Goal: Task Accomplishment & Management: Manage account settings

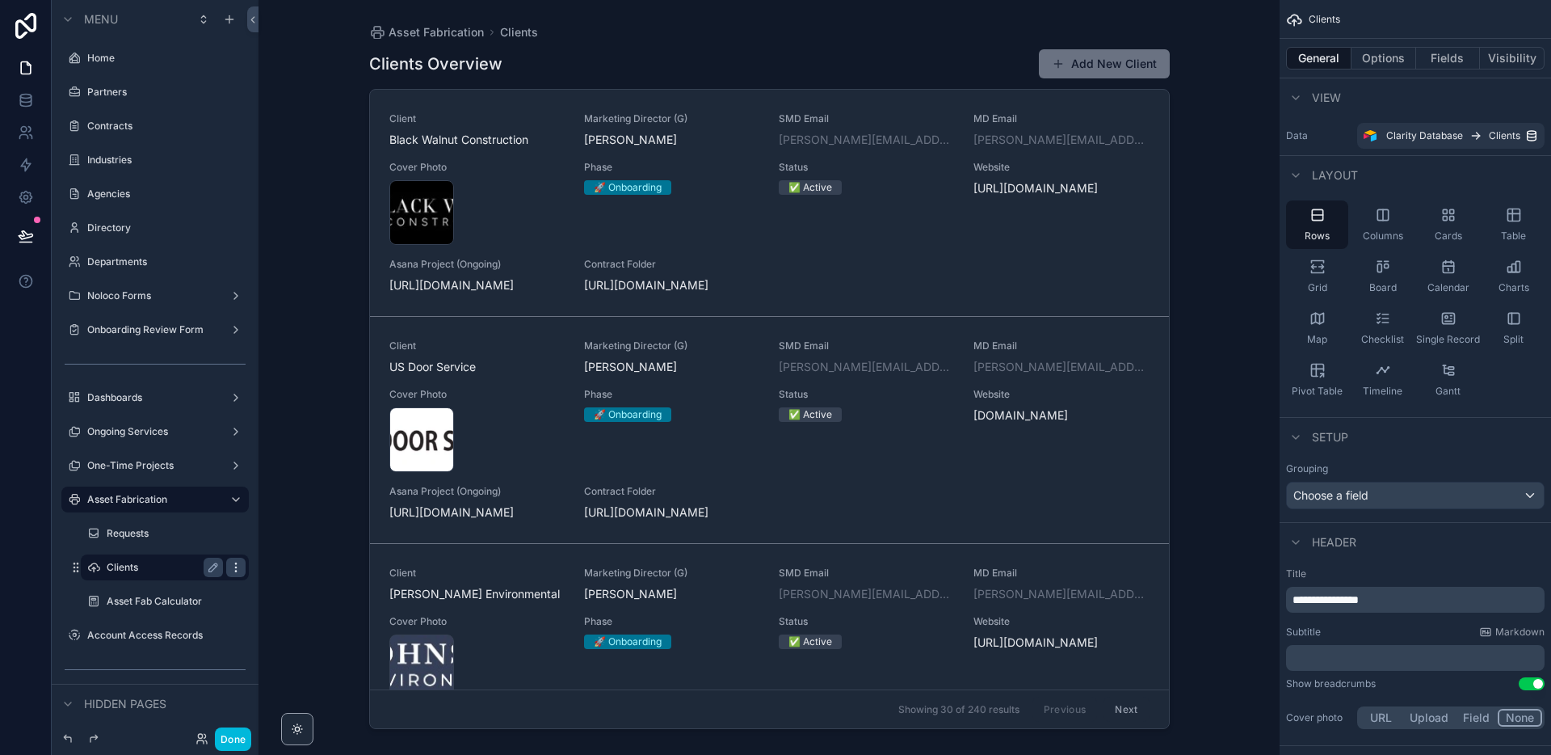
click at [233, 567] on icon "scrollable content" at bounding box center [235, 567] width 13 height 13
click at [292, 582] on span "Remove" at bounding box center [309, 578] width 43 height 16
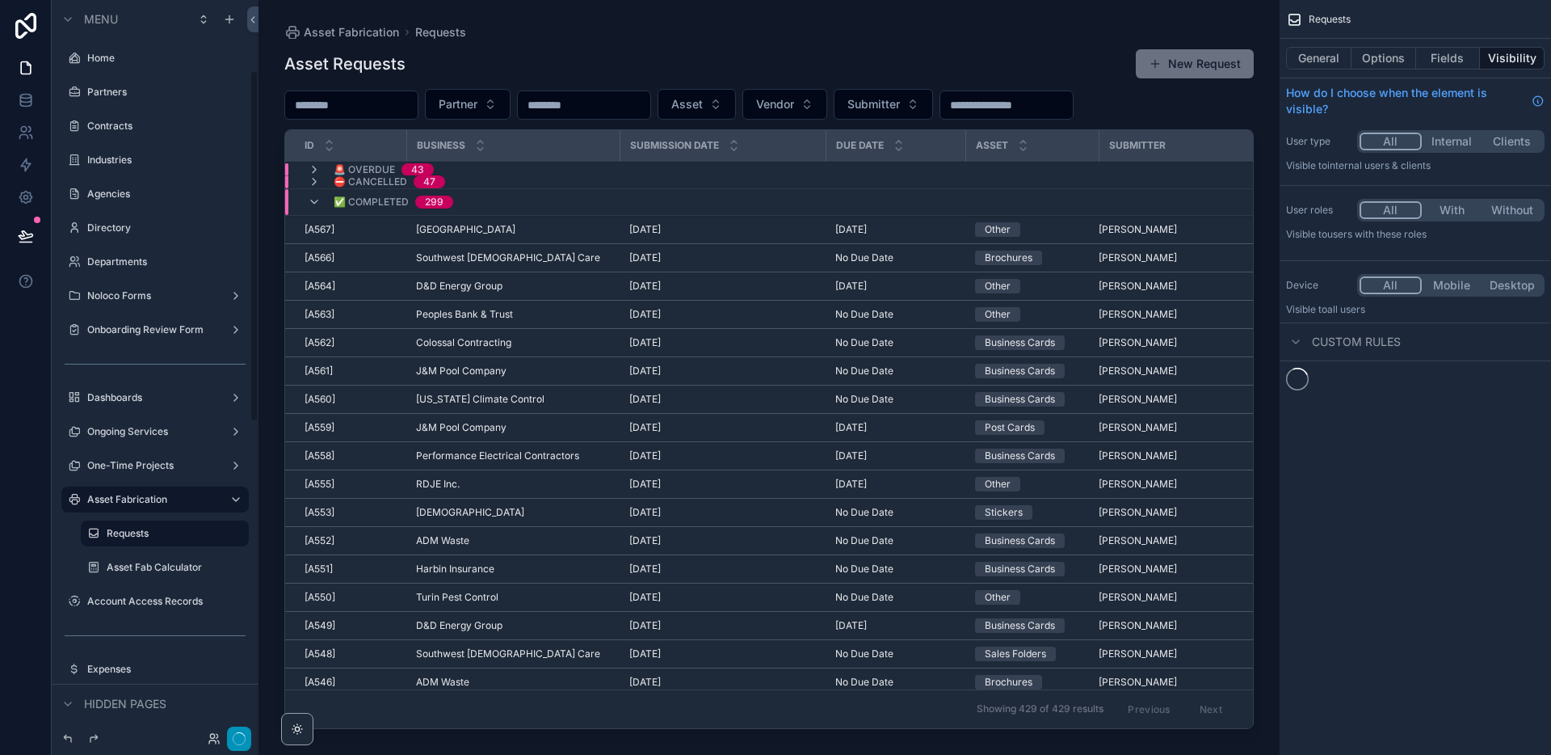
scroll to position [148, 0]
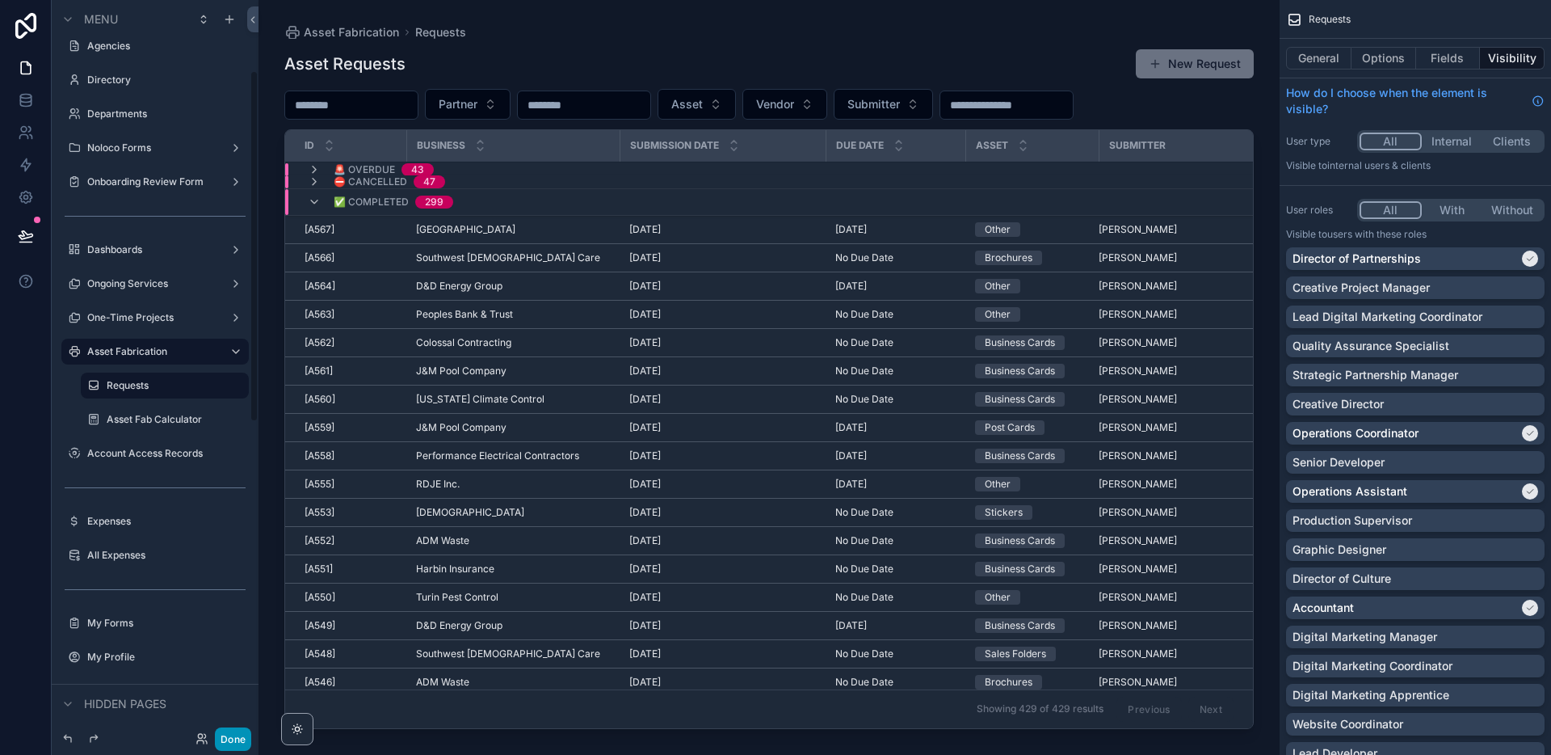
click at [225, 734] on button "Done" at bounding box center [233, 738] width 36 height 23
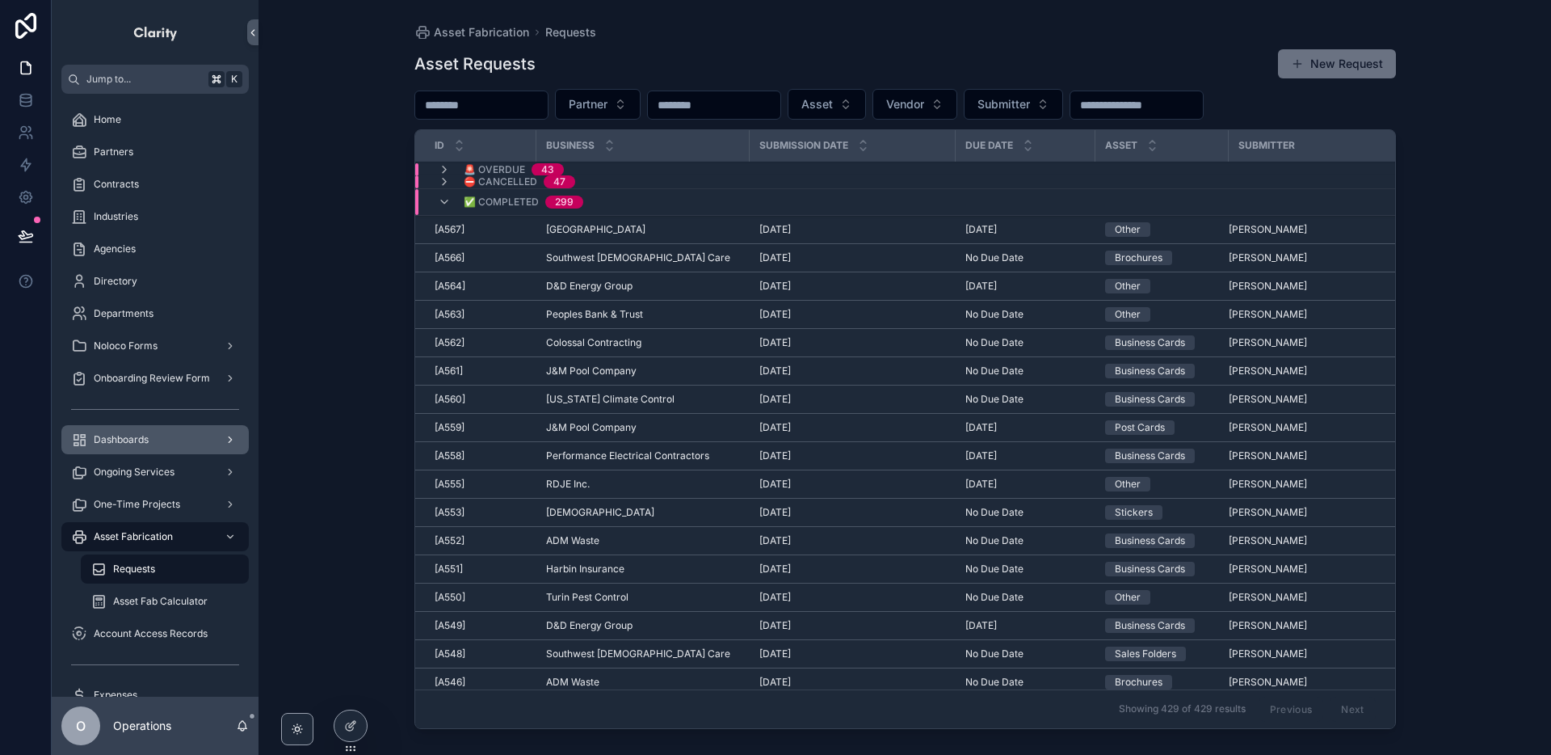
click at [171, 444] on div "Dashboards" at bounding box center [155, 440] width 168 height 26
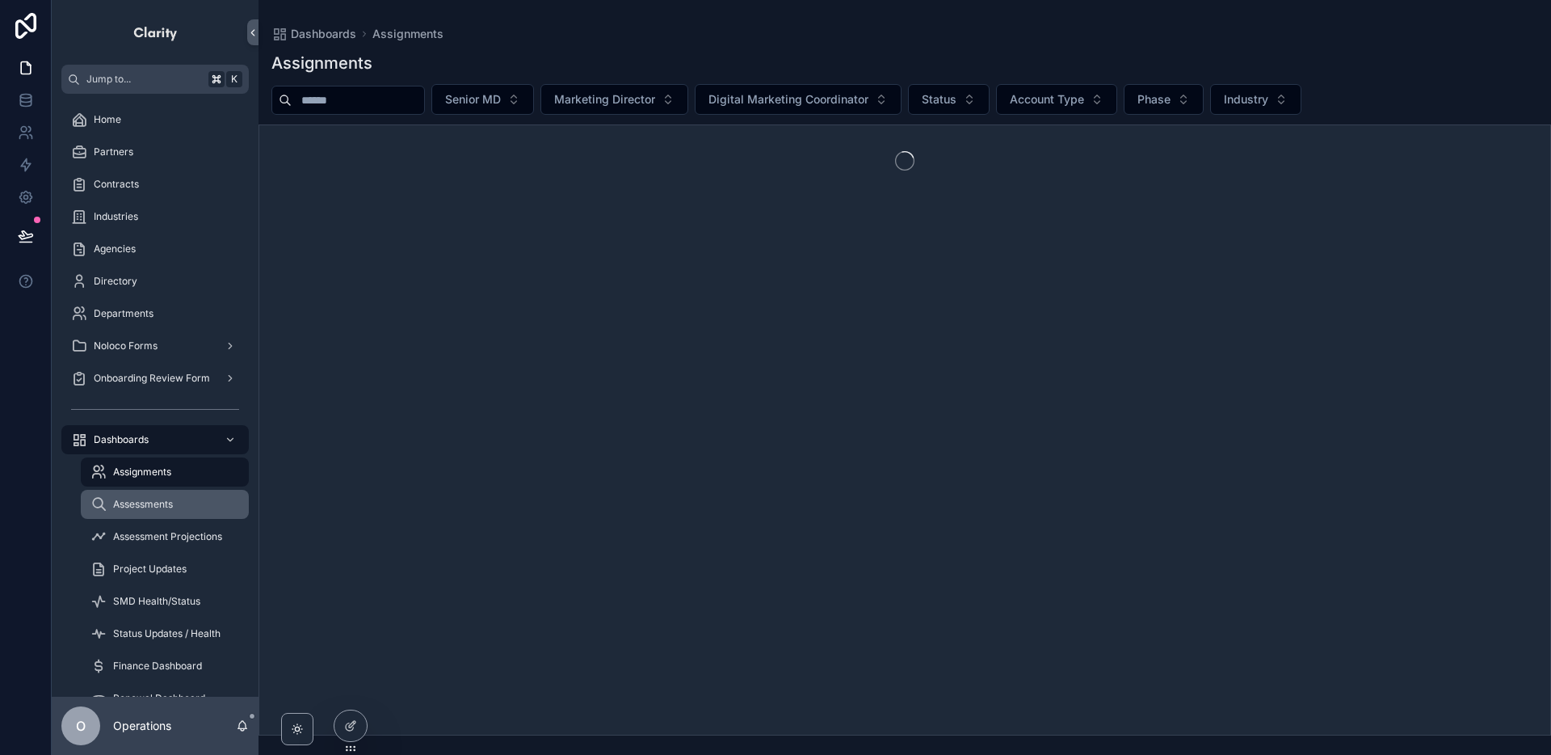
click at [170, 498] on span "Assessments" at bounding box center [143, 504] width 60 height 13
click at [354, 693] on icon at bounding box center [355, 693] width 2 height 3
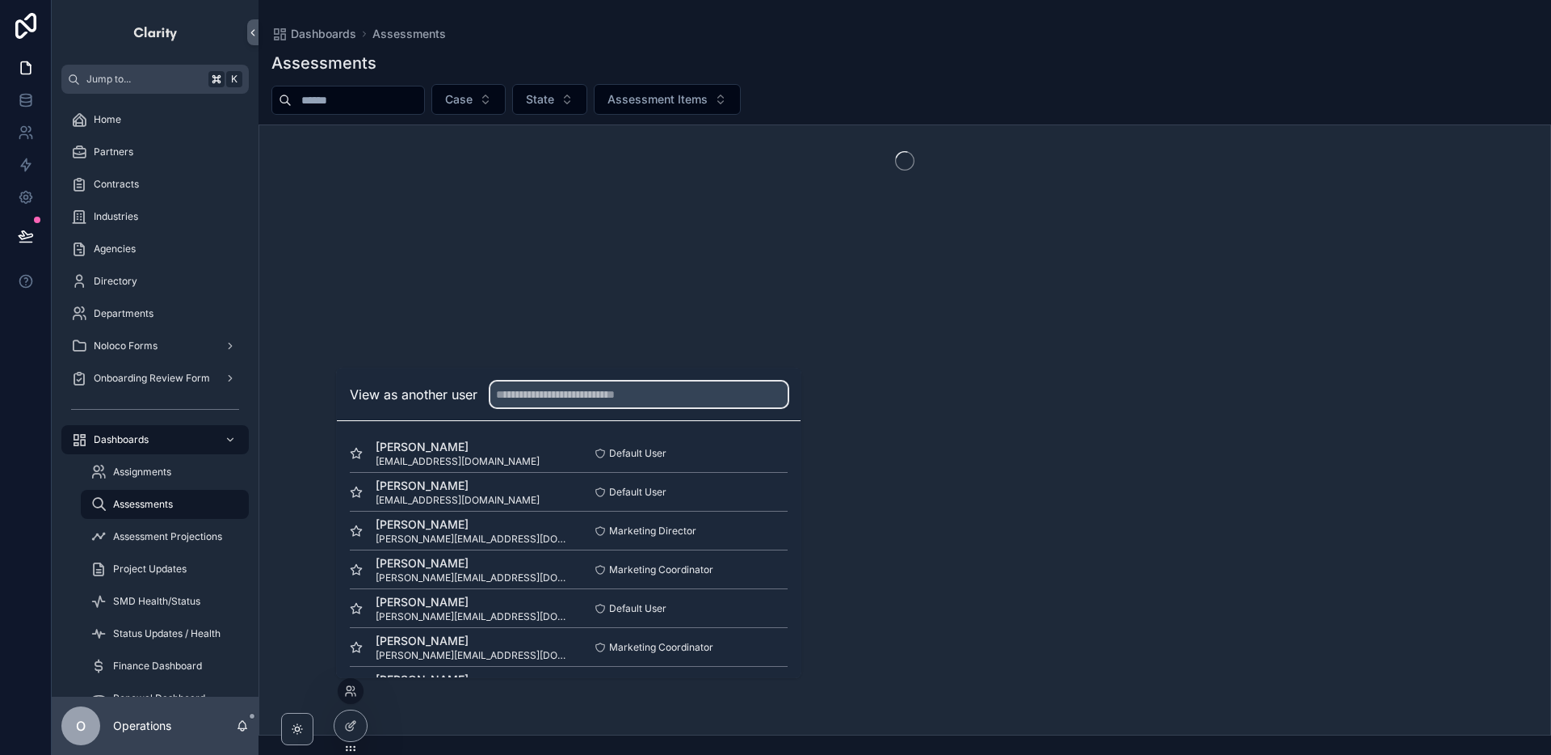
click at [534, 398] on input "text" at bounding box center [638, 394] width 297 height 26
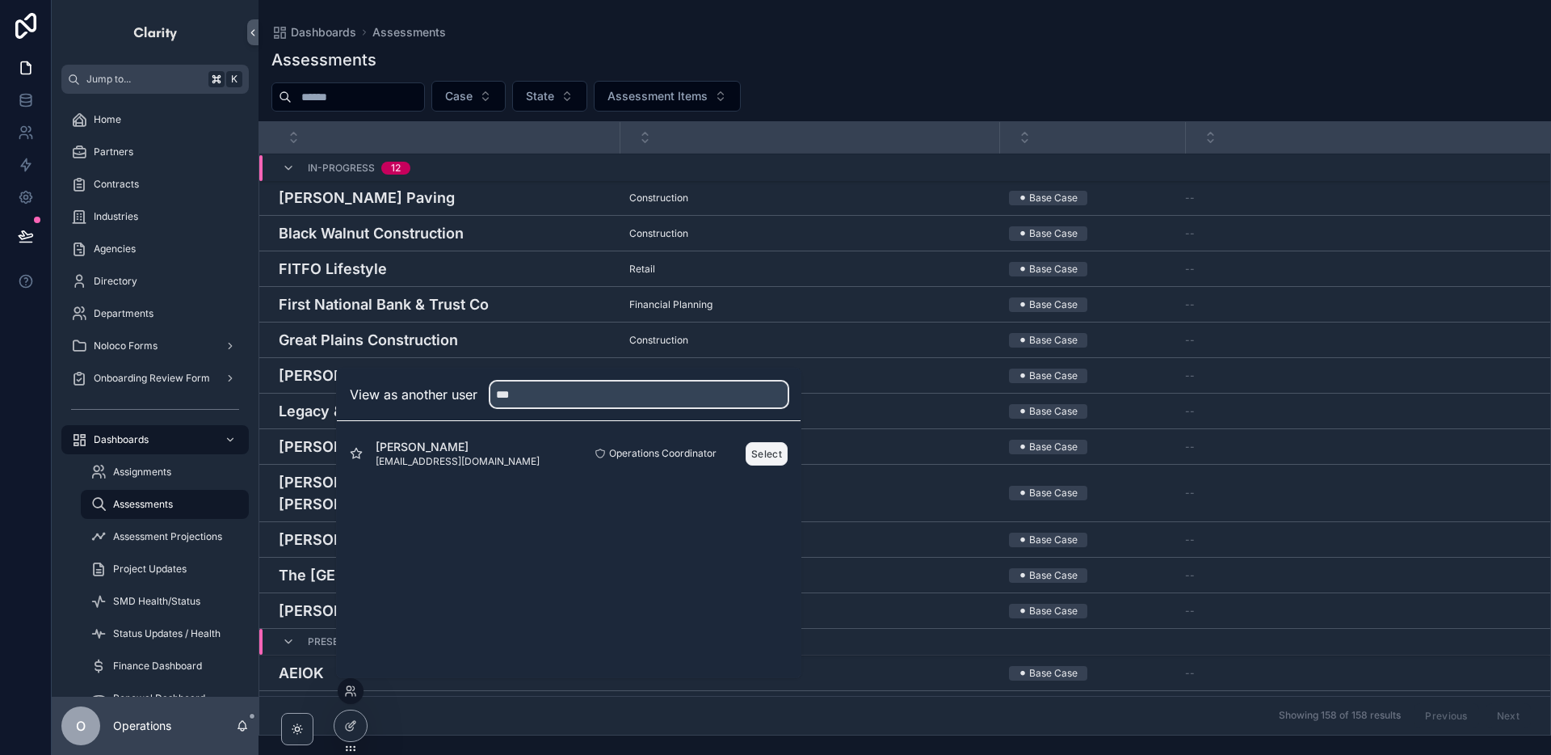
type input "***"
click at [766, 452] on button "Select" at bounding box center [767, 453] width 42 height 23
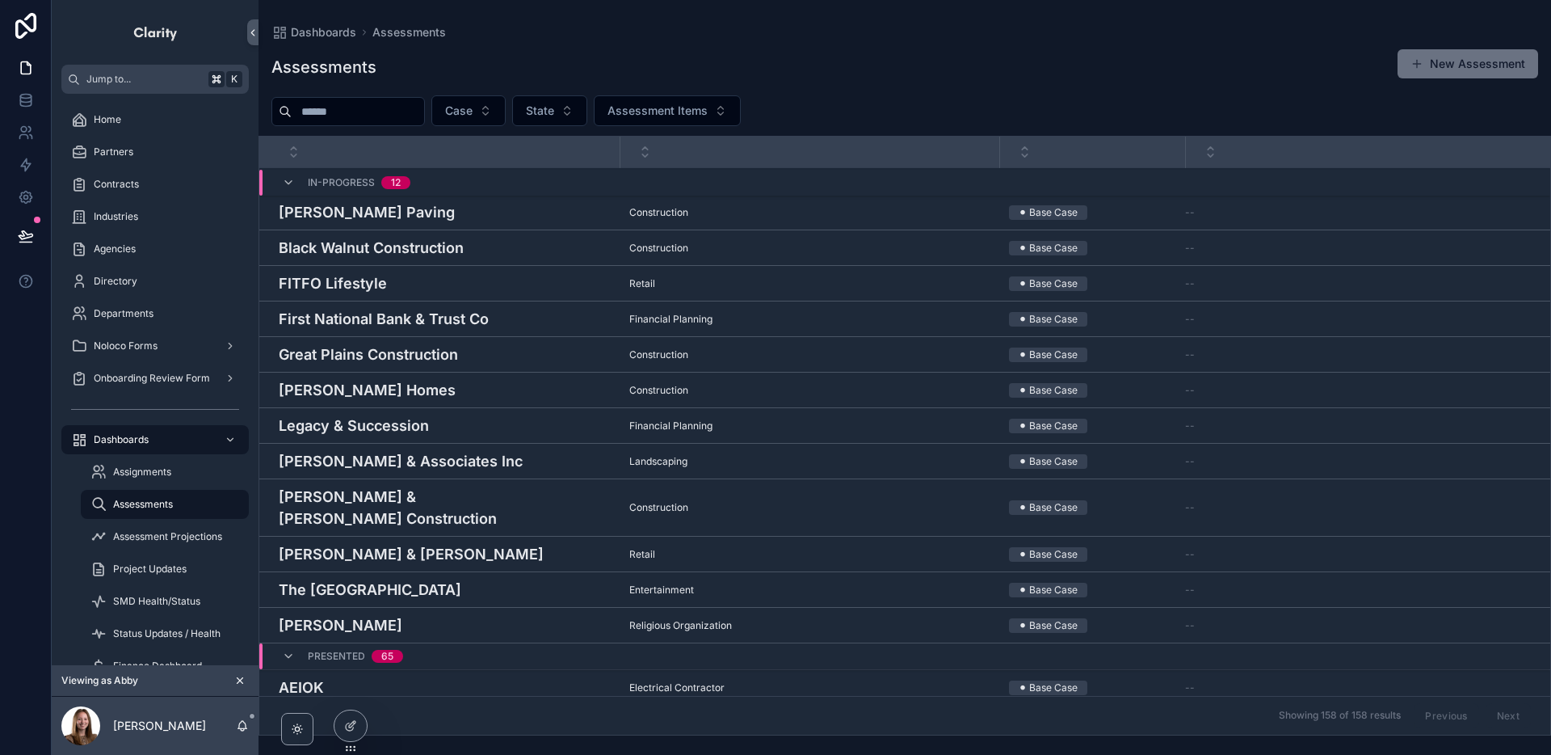
click at [458, 317] on h4 "First National Bank & Trust Co" at bounding box center [444, 319] width 331 height 22
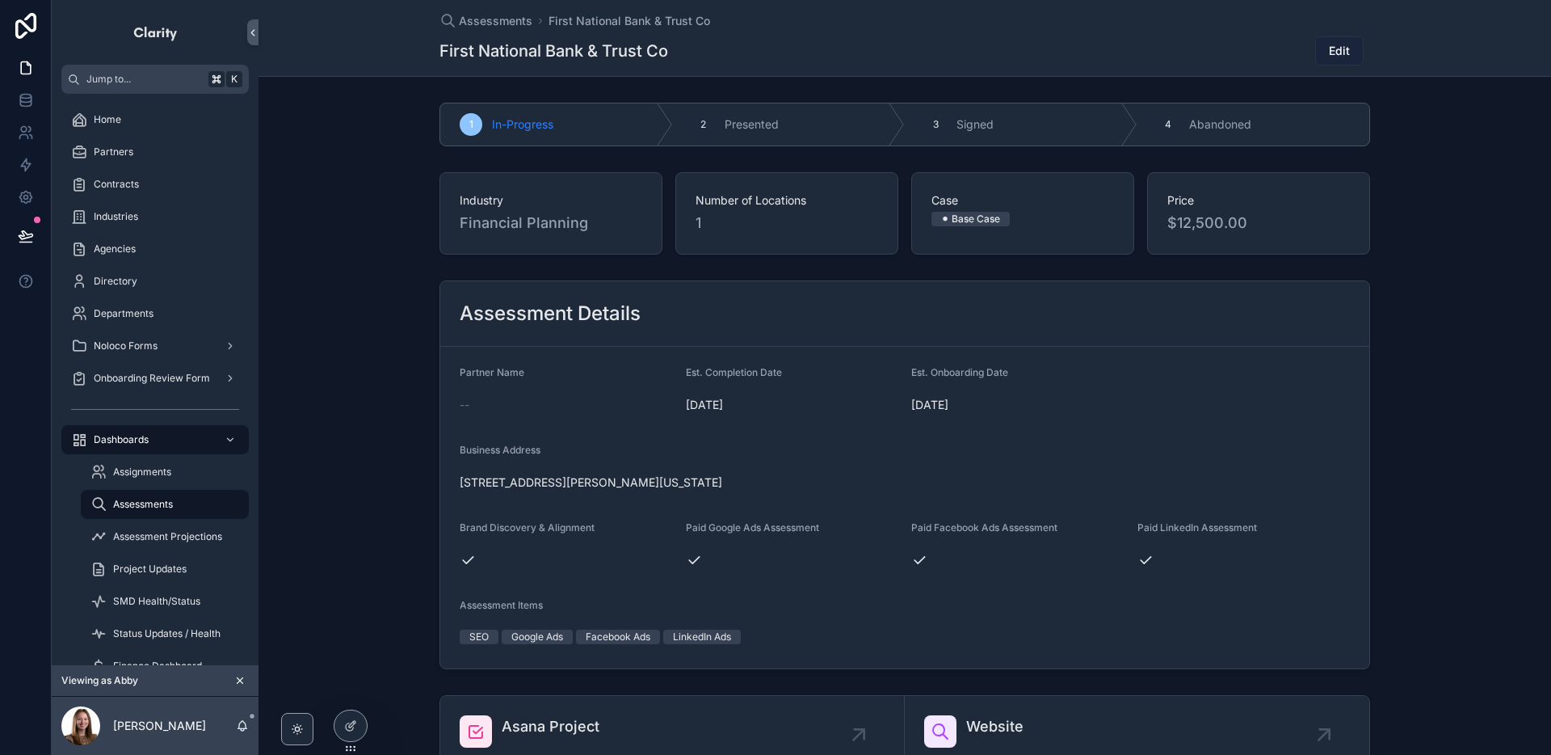
click at [1346, 50] on span "Edit" at bounding box center [1339, 51] width 21 height 16
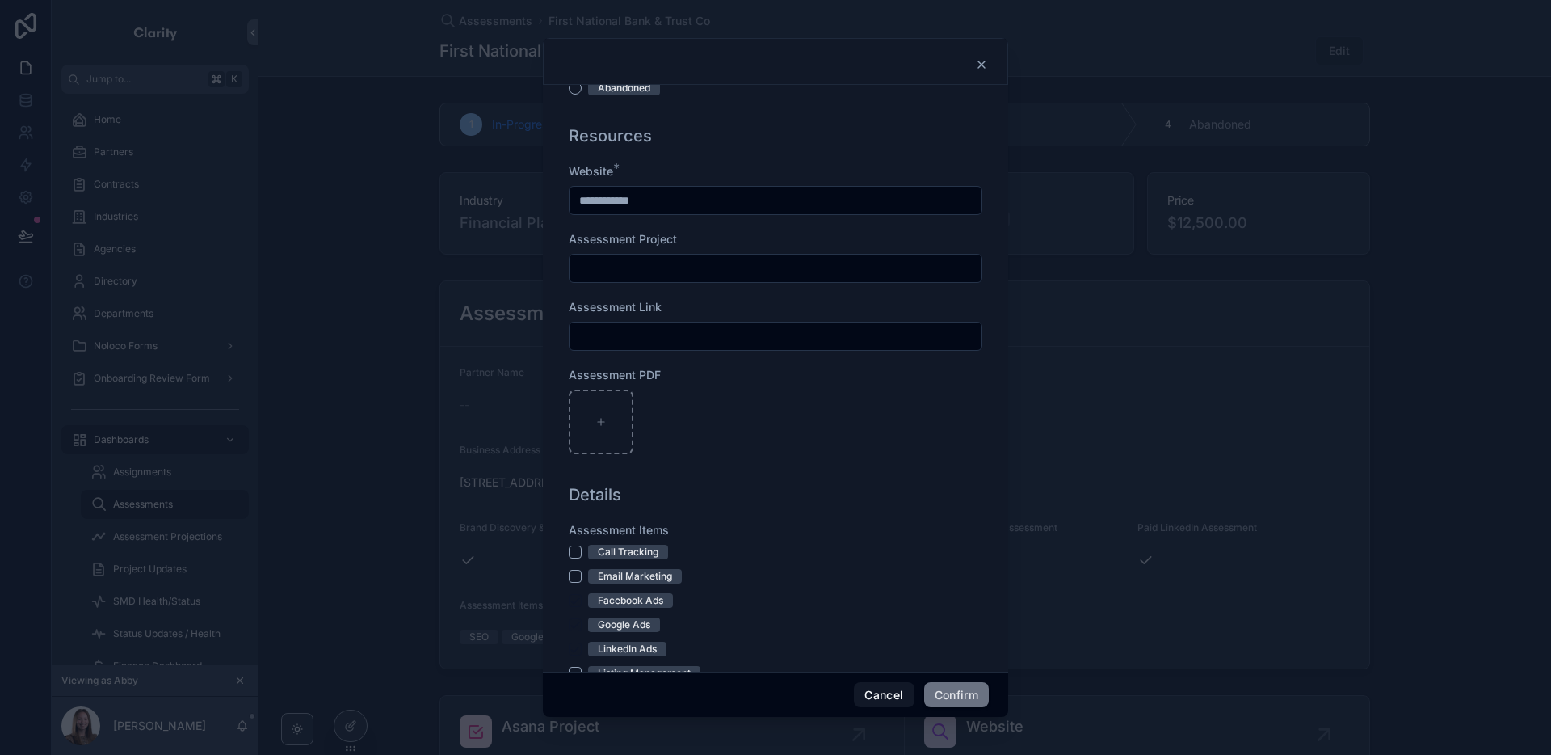
scroll to position [797, 0]
click at [961, 691] on button "Confirm" at bounding box center [956, 695] width 65 height 26
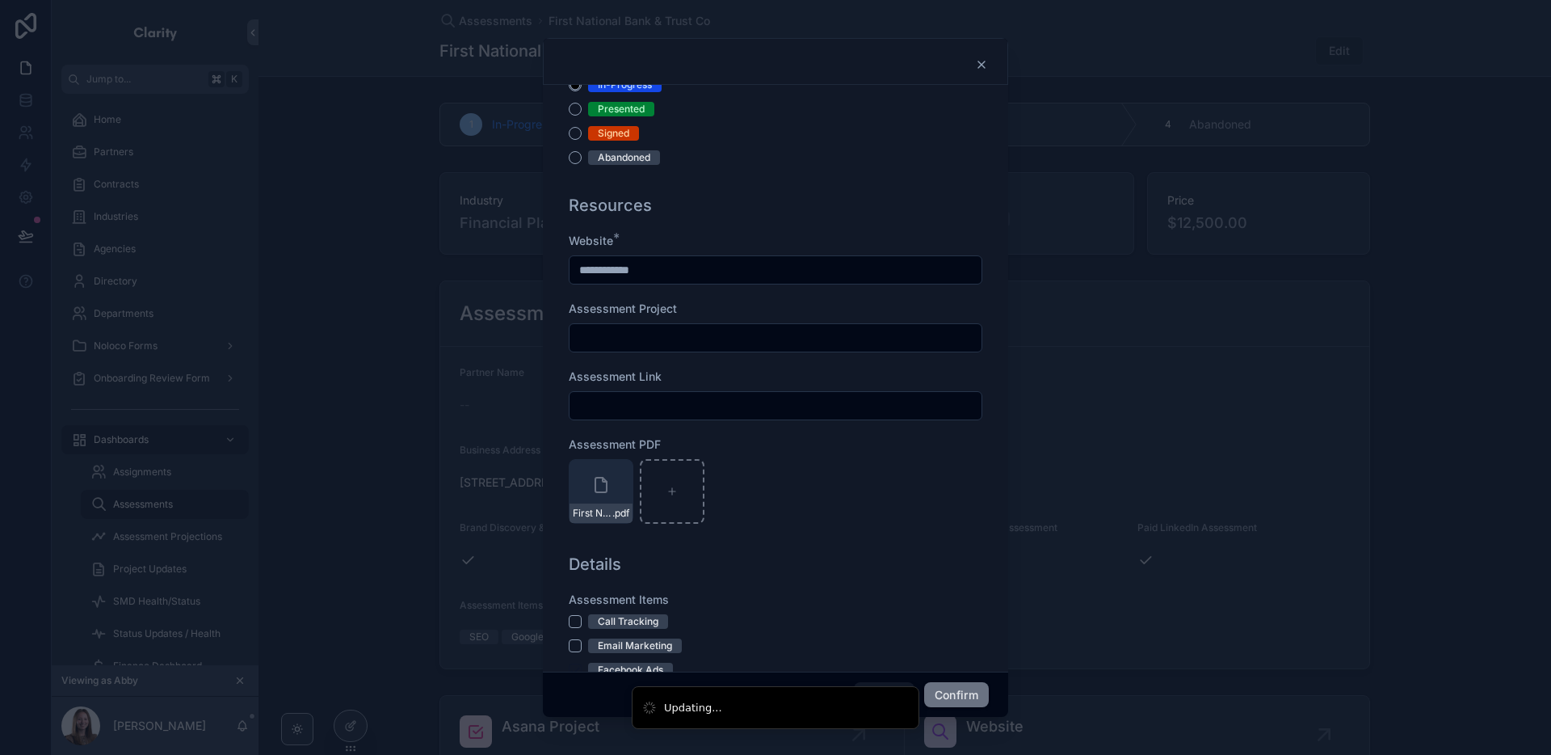
scroll to position [869, 0]
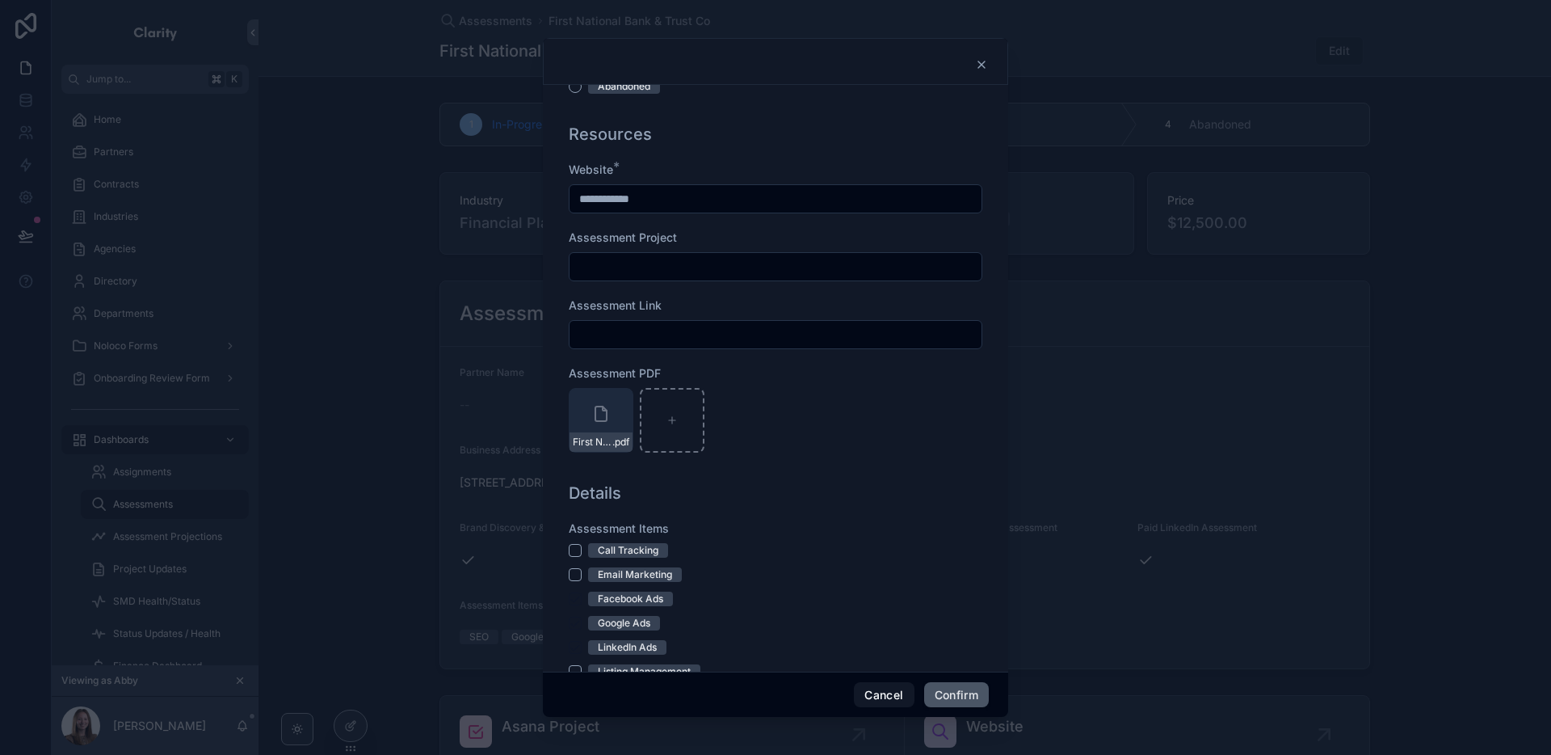
click at [939, 687] on button "Confirm" at bounding box center [956, 695] width 65 height 26
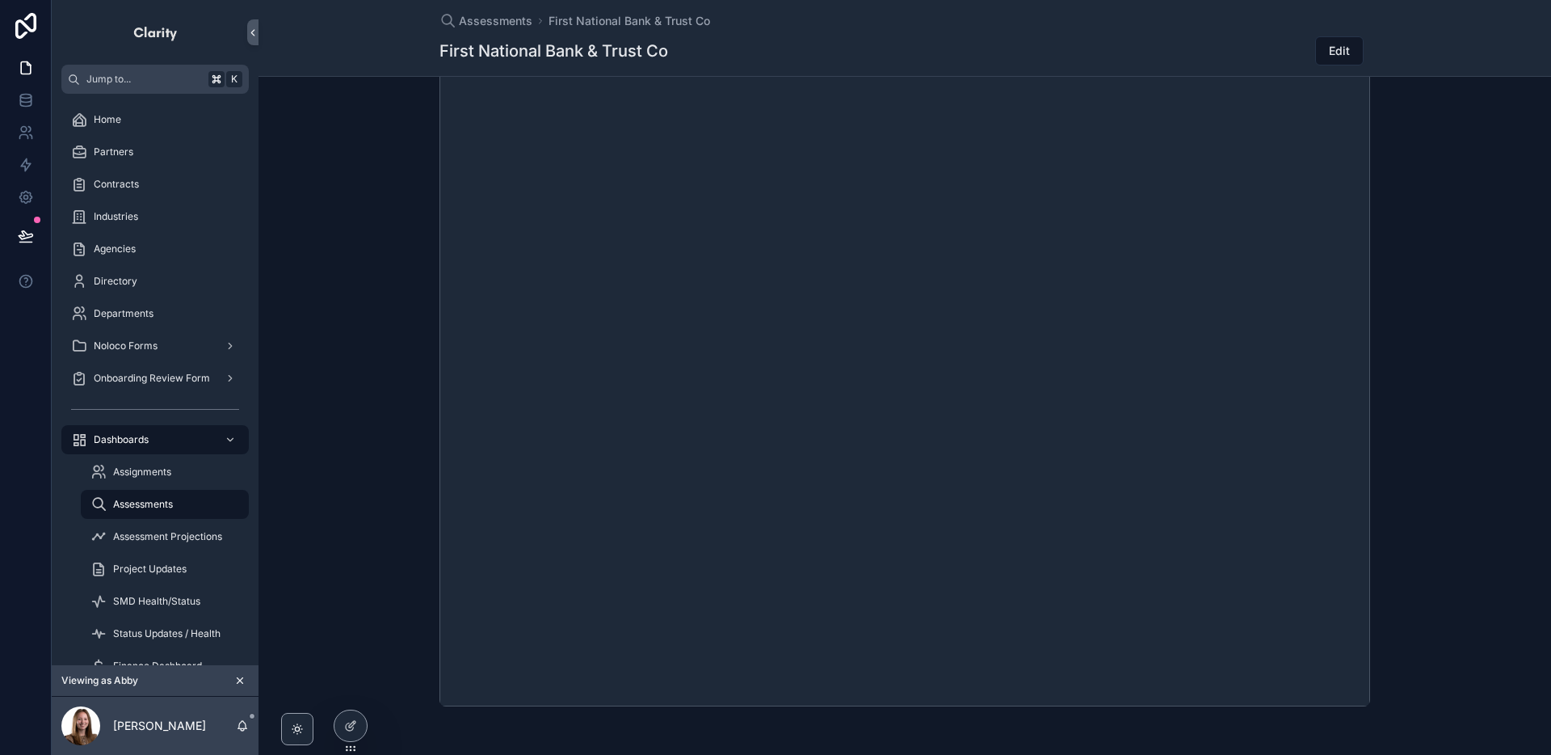
scroll to position [903, 0]
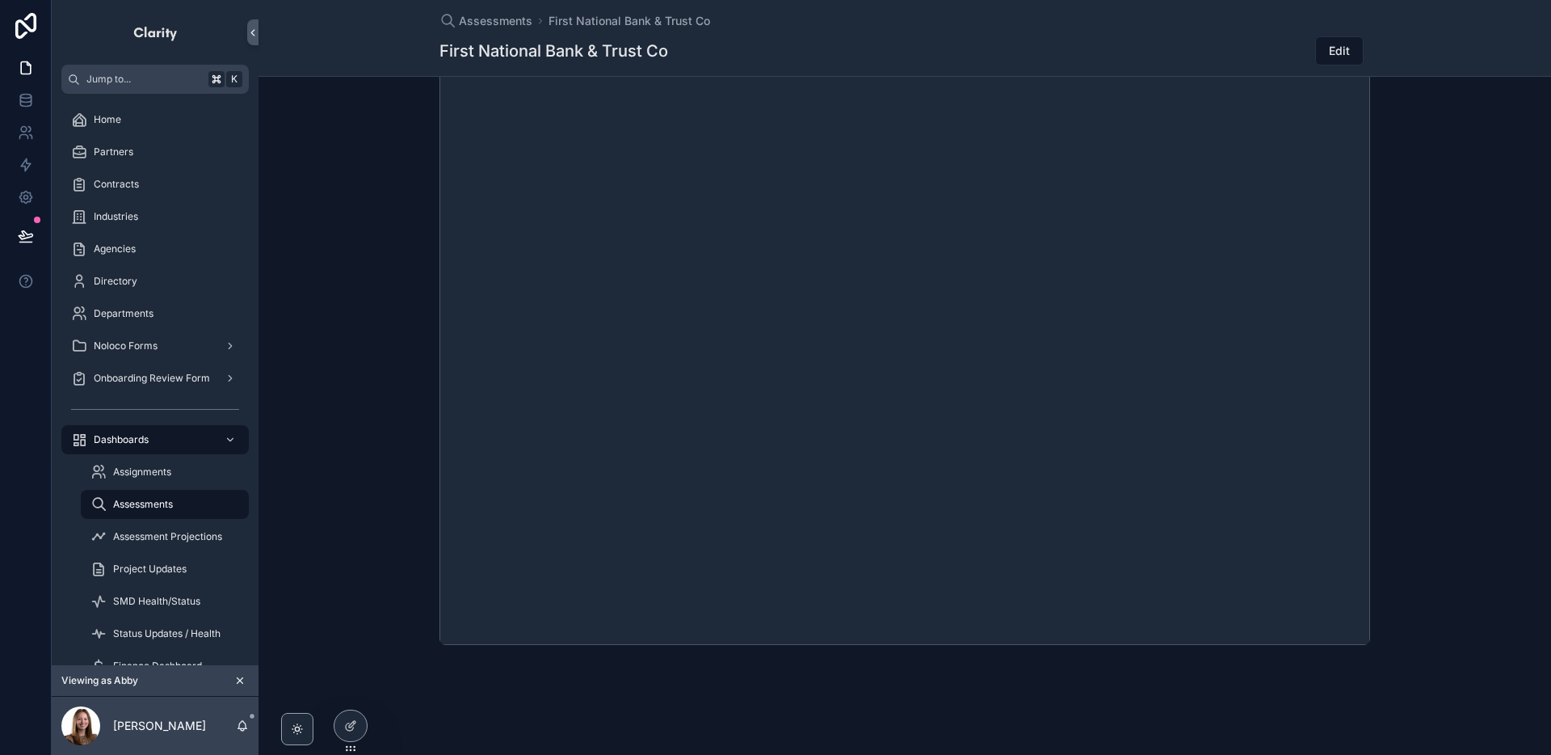
click at [241, 678] on icon "scrollable content" at bounding box center [241, 681] width 6 height 6
